Goal: Transaction & Acquisition: Purchase product/service

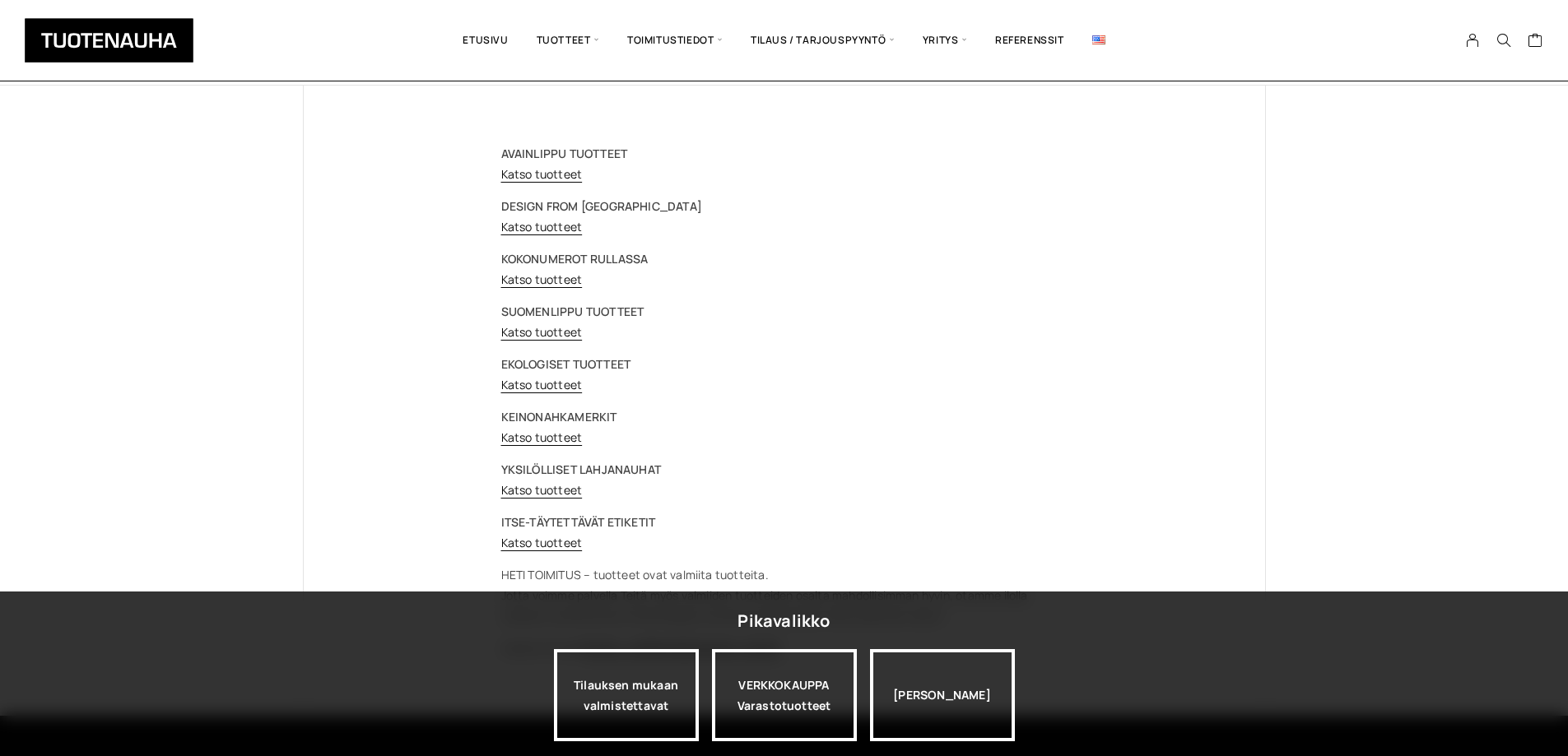
scroll to position [82, 0]
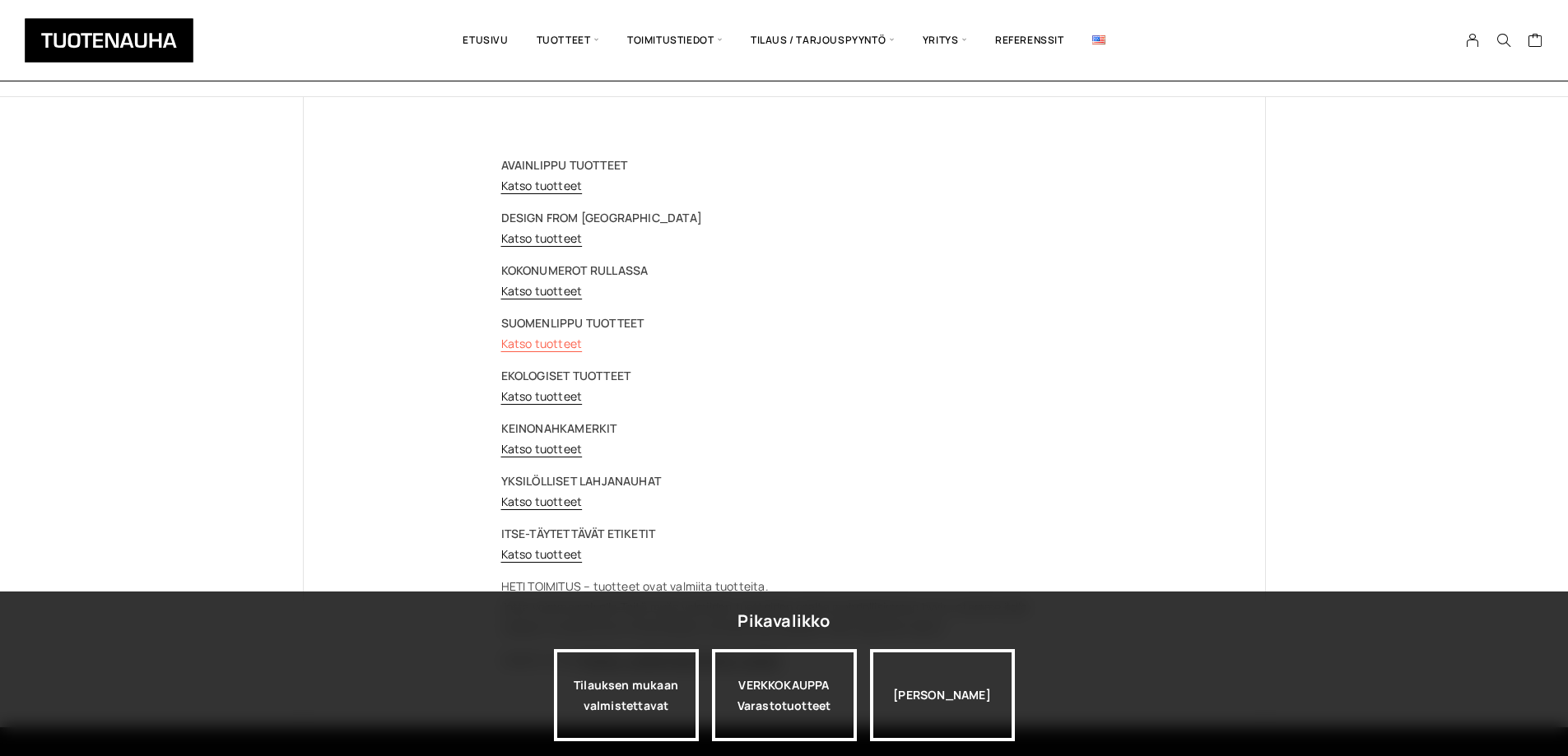
click at [522, 340] on link "Katso tuotteet" at bounding box center [541, 343] width 81 height 15
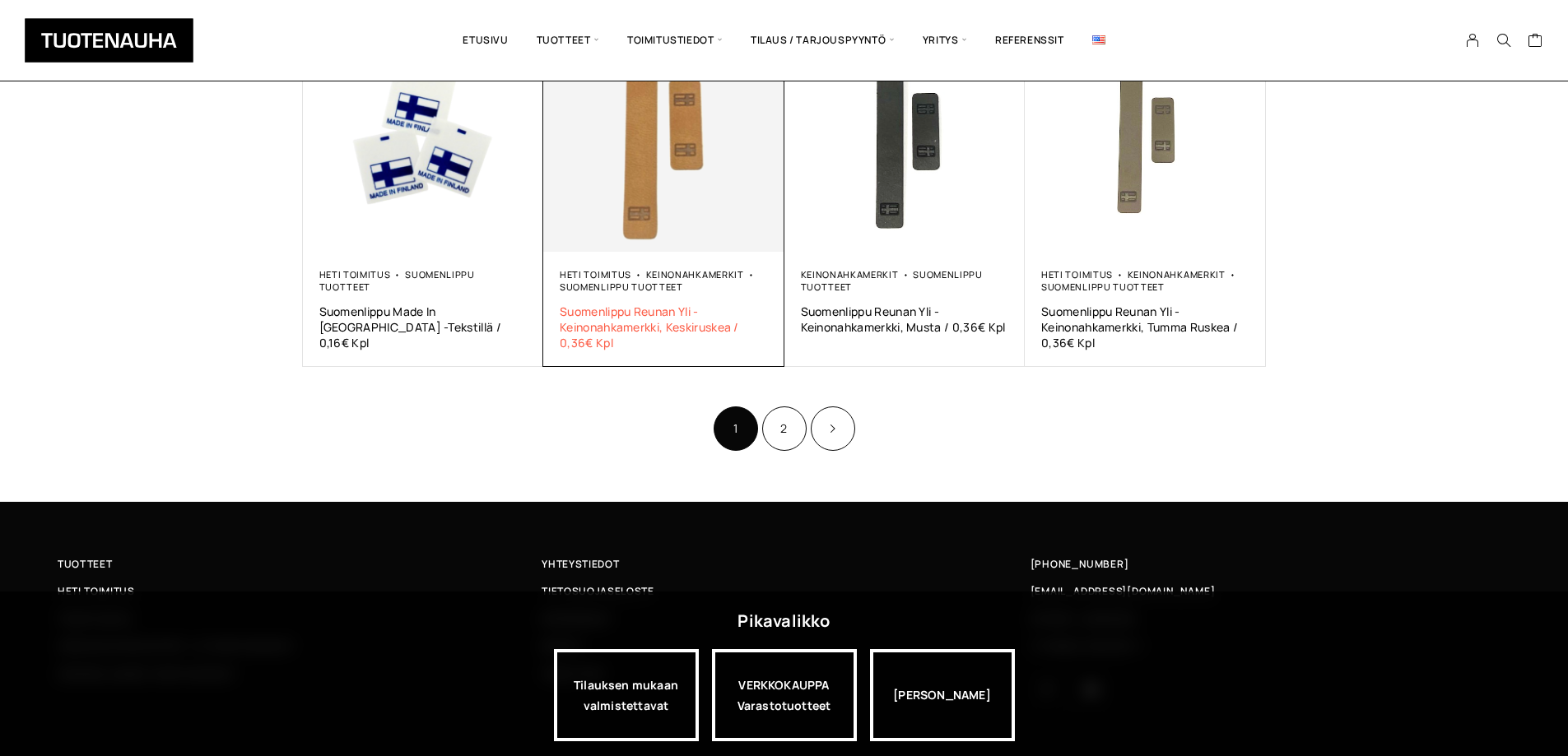
scroll to position [1080, 0]
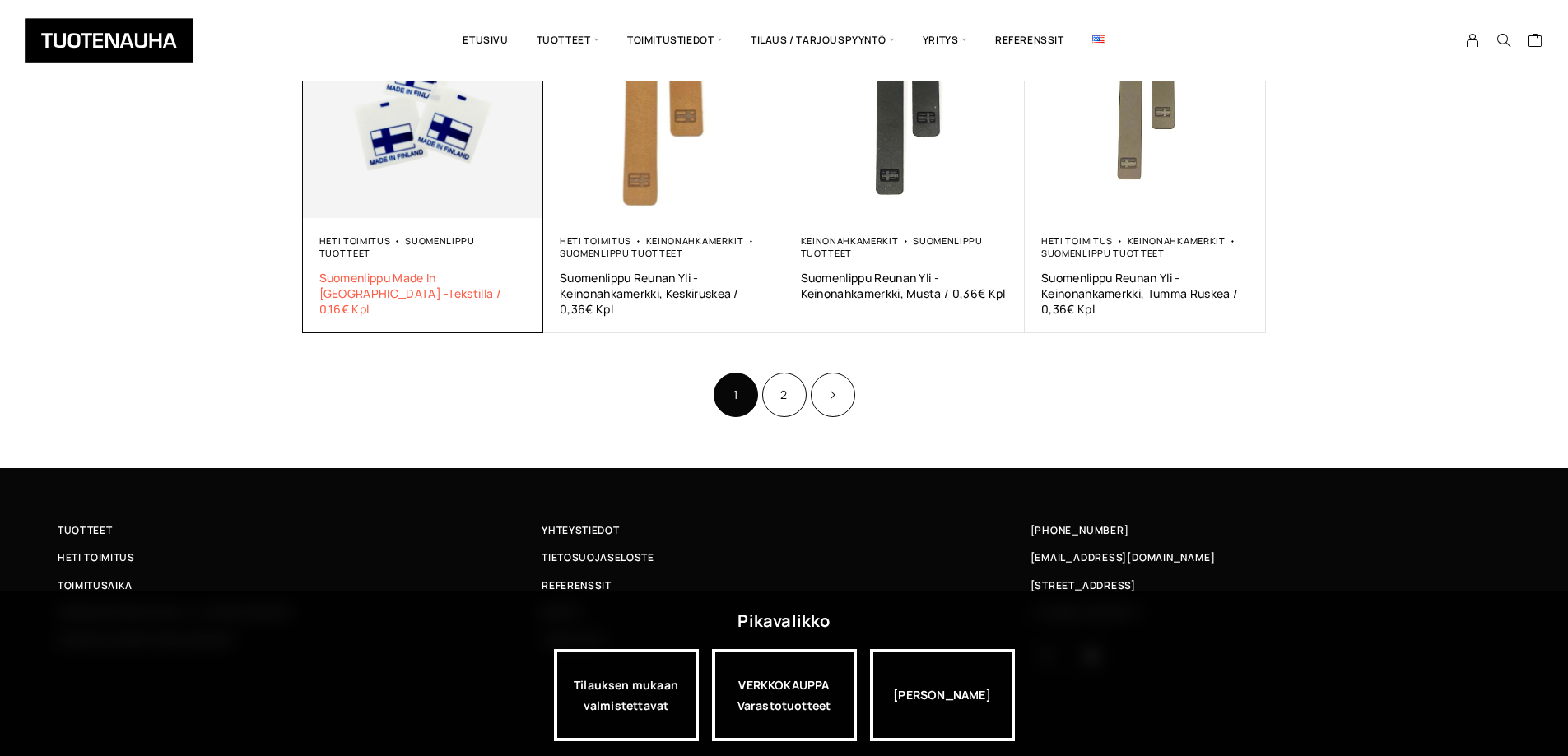
click at [387, 270] on span "Suomenlippu Made In [GEOGRAPHIC_DATA] -Tekstillä / 0,16€ Kpl" at bounding box center [423, 293] width 208 height 47
